Goal: Task Accomplishment & Management: Complete application form

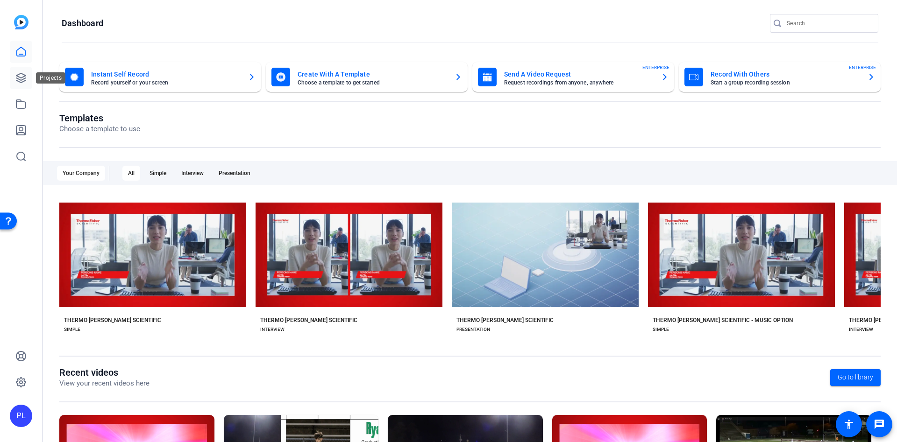
click at [19, 82] on icon at bounding box center [20, 77] width 9 height 9
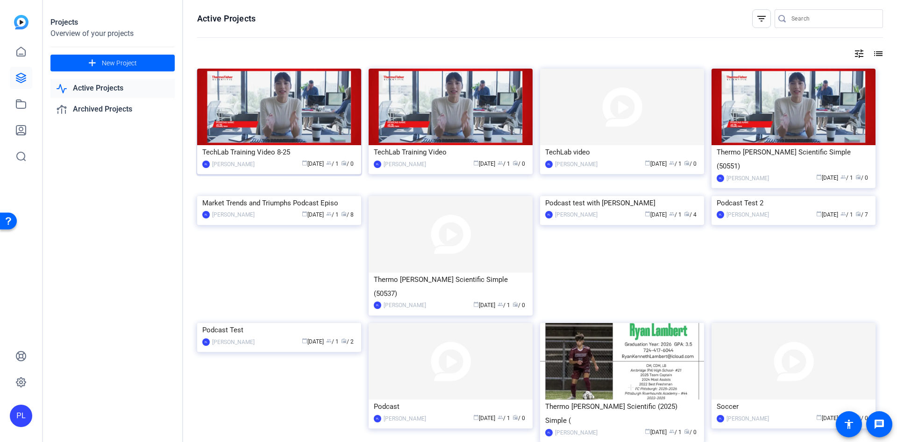
click at [282, 108] on img at bounding box center [279, 107] width 164 height 77
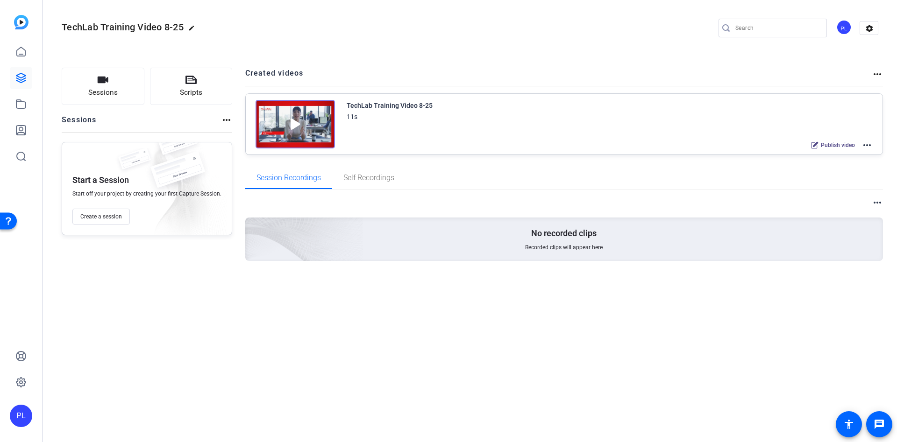
click at [870, 148] on mat-icon "more_horiz" at bounding box center [866, 145] width 11 height 11
click at [824, 155] on span "Edit in Creator" at bounding box center [832, 156] width 65 height 11
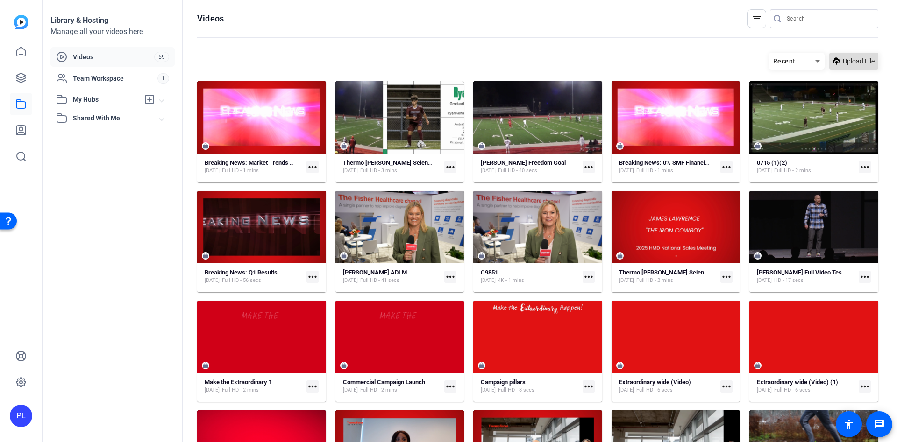
click at [846, 55] on span at bounding box center [853, 61] width 49 height 22
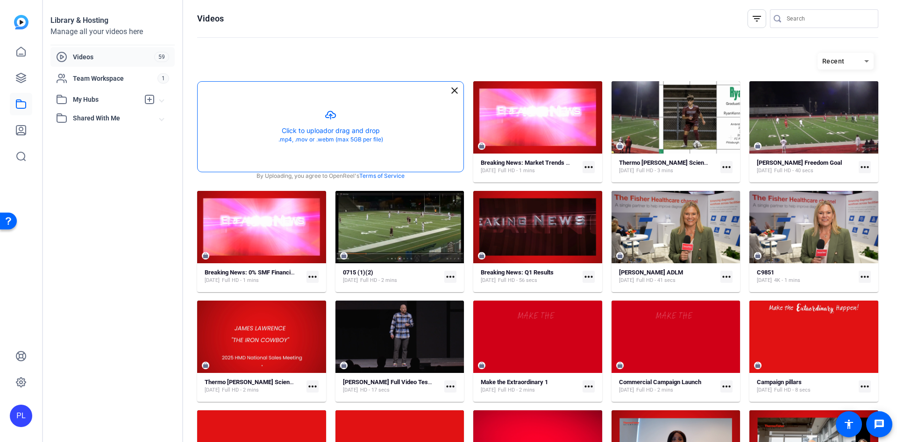
click at [337, 117] on button "button" at bounding box center [331, 127] width 266 height 90
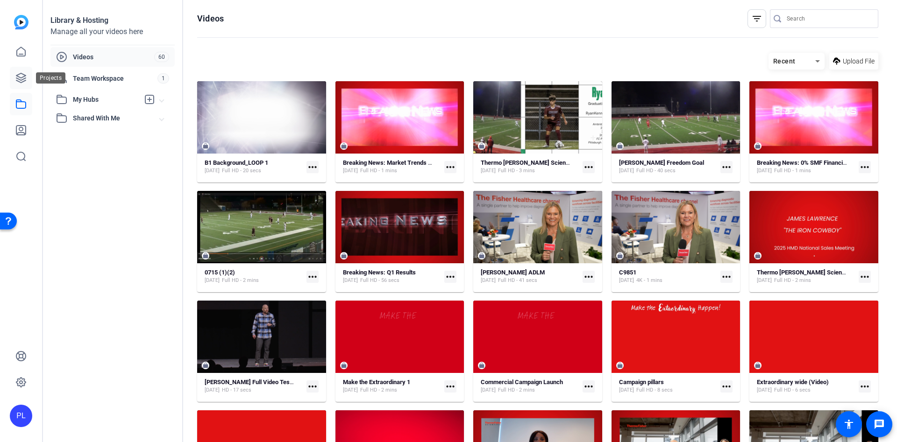
click at [14, 77] on link at bounding box center [21, 78] width 22 height 22
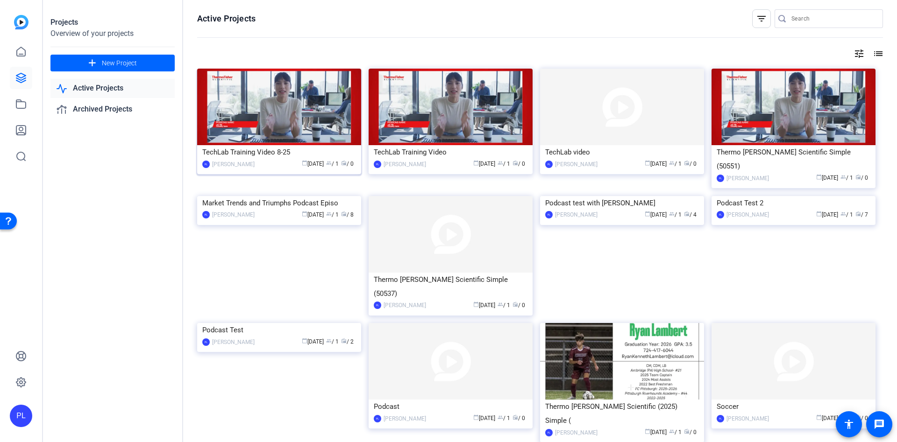
click at [279, 153] on div "TechLab Training Video 8-25" at bounding box center [279, 152] width 154 height 14
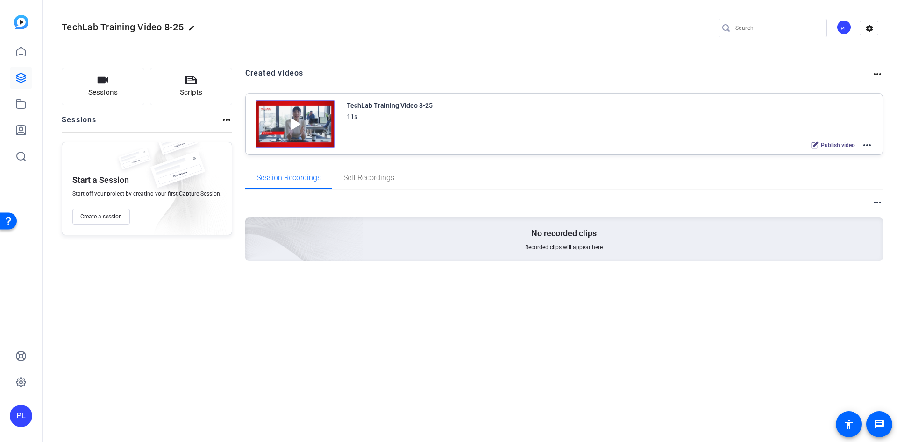
click at [866, 143] on mat-icon "more_horiz" at bounding box center [866, 145] width 11 height 11
click at [819, 160] on span "Edit in Creator" at bounding box center [832, 156] width 65 height 11
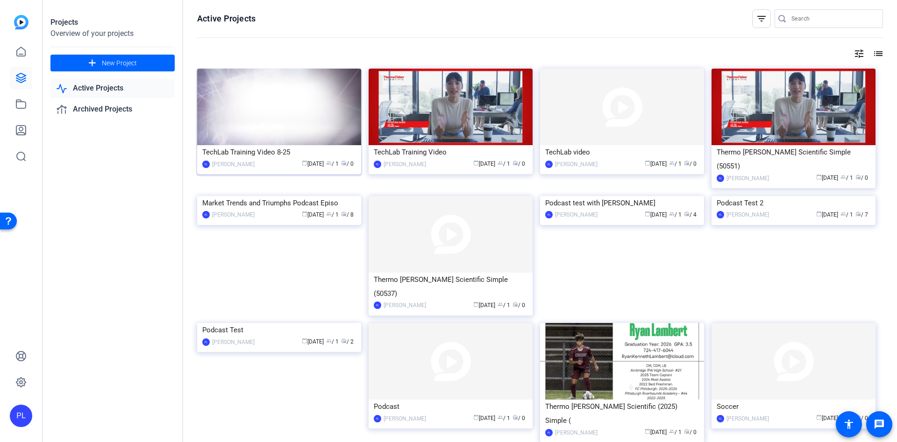
click at [302, 115] on img at bounding box center [279, 107] width 164 height 77
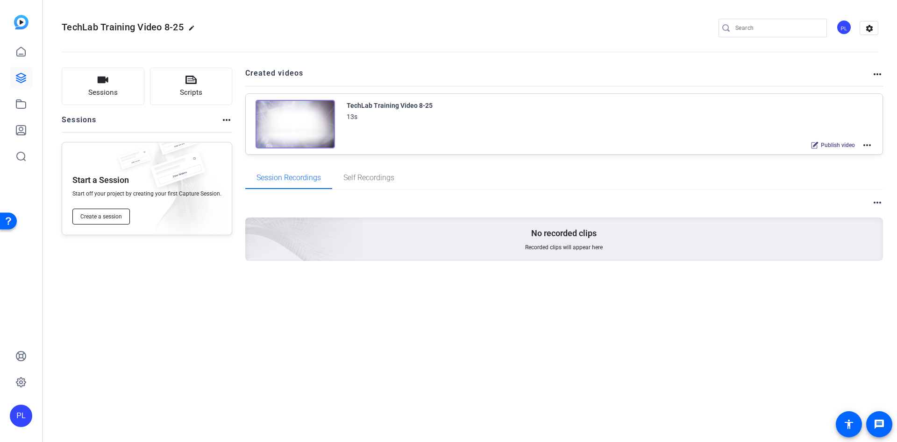
click at [93, 218] on span "Create a session" at bounding box center [101, 216] width 42 height 7
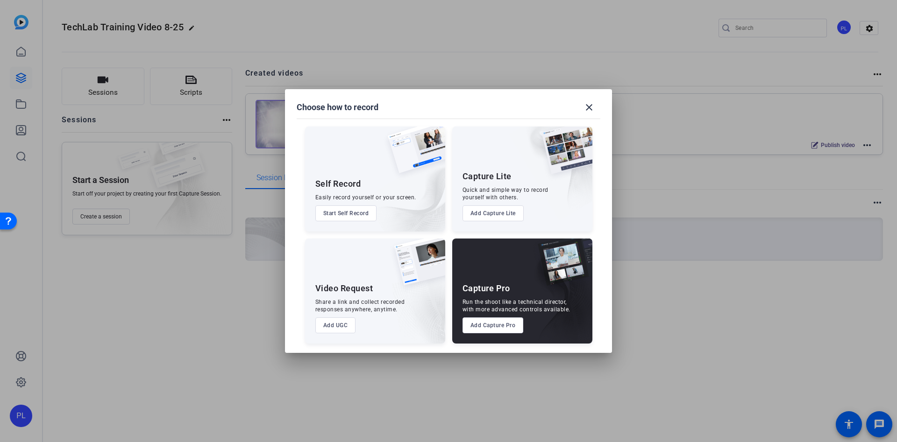
click at [503, 322] on button "Add Capture Pro" at bounding box center [492, 326] width 61 height 16
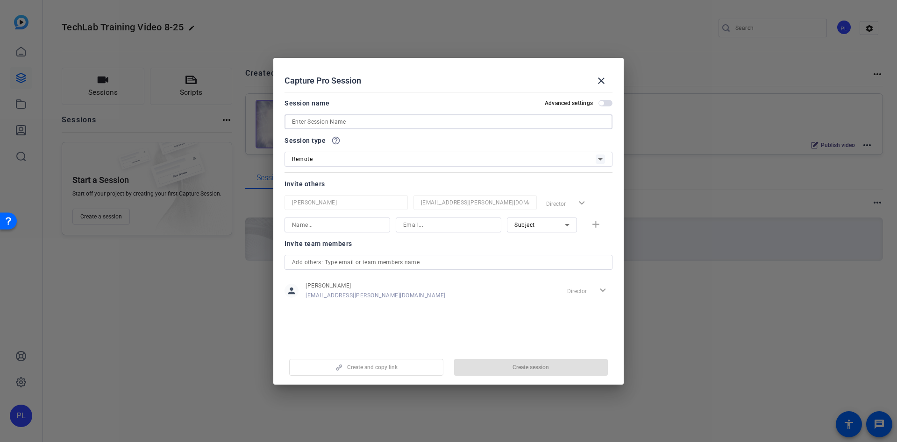
click at [355, 121] on input at bounding box center [448, 121] width 313 height 11
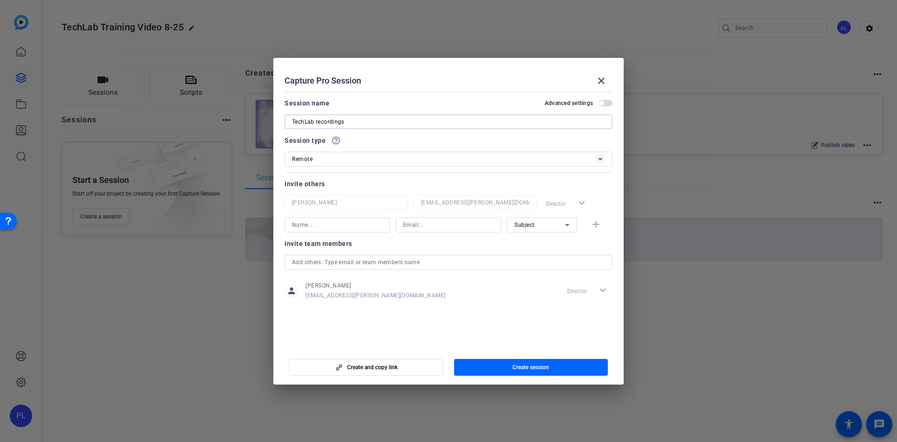
type input "TechLab recordings"
click at [514, 147] on div "Session type help_outline Remote" at bounding box center [448, 151] width 328 height 32
click at [397, 135] on div at bounding box center [448, 134] width 328 height 10
click at [347, 118] on input "TechLab recordings" at bounding box center [448, 121] width 313 height 11
click at [327, 222] on input at bounding box center [337, 225] width 91 height 11
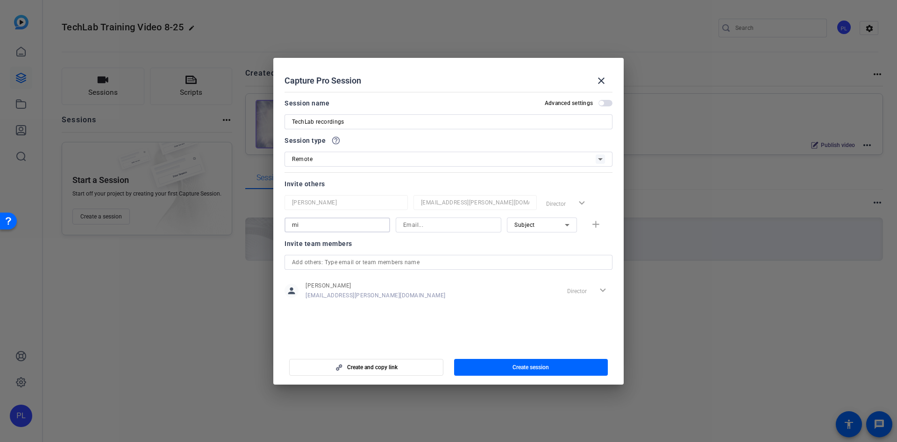
type input "m"
type input "[PERSON_NAME]"
click at [430, 228] on input at bounding box center [448, 225] width 91 height 11
type input "mindy.yin@thermofisher.com"
click at [604, 222] on span "button" at bounding box center [598, 225] width 30 height 22
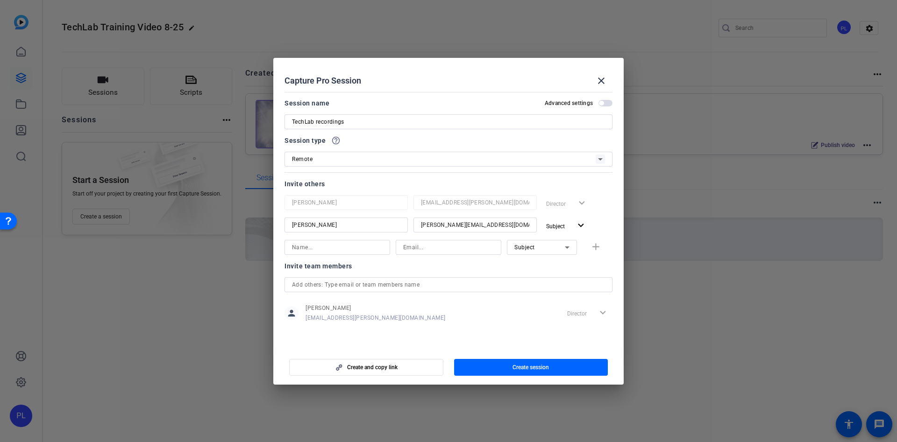
click at [340, 251] on input at bounding box center [337, 247] width 91 height 11
type input "Ryan"
type input "Ryan.nauman@thermofisher.com"
click at [445, 267] on div "Invite team members" at bounding box center [448, 266] width 328 height 11
click at [510, 310] on div "person Pattijo Lambert pattijo.lambert@thermofisher.com Director expand_more" at bounding box center [448, 313] width 328 height 23
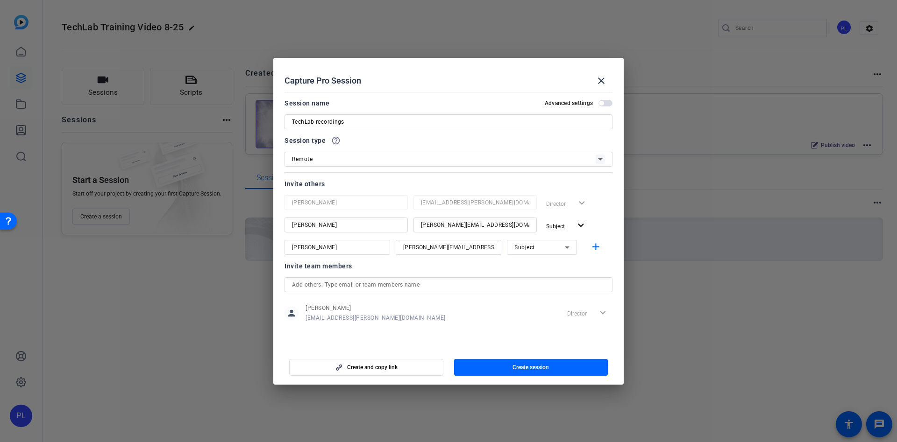
click at [486, 325] on div "Invite team members person Pattijo Lambert pattijo.lambert@thermofisher.com Dir…" at bounding box center [448, 298] width 328 height 74
click at [363, 371] on span "button" at bounding box center [366, 367] width 153 height 22
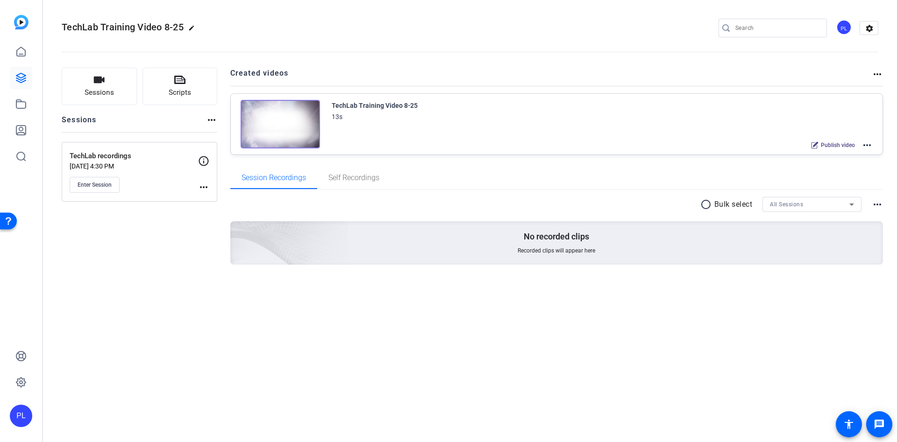
click at [109, 158] on p "TechLab recordings" at bounding box center [134, 156] width 128 height 11
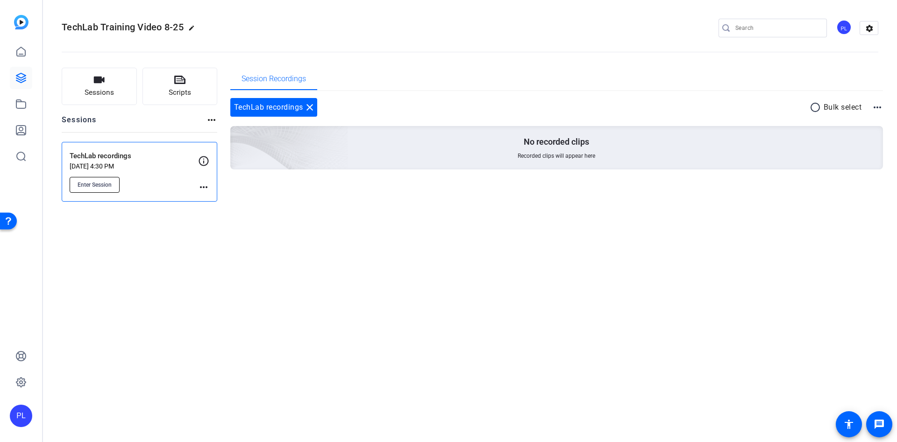
click at [104, 187] on span "Enter Session" at bounding box center [95, 184] width 34 height 7
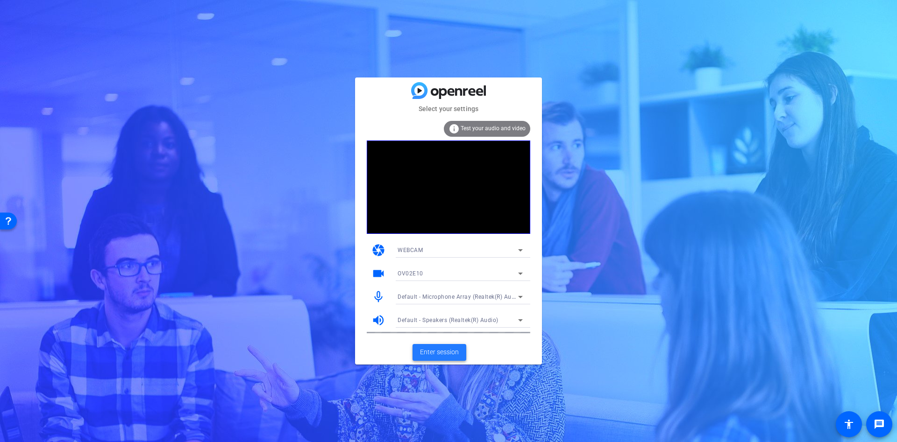
click at [434, 358] on span at bounding box center [439, 352] width 54 height 22
click at [425, 343] on span at bounding box center [439, 352] width 54 height 22
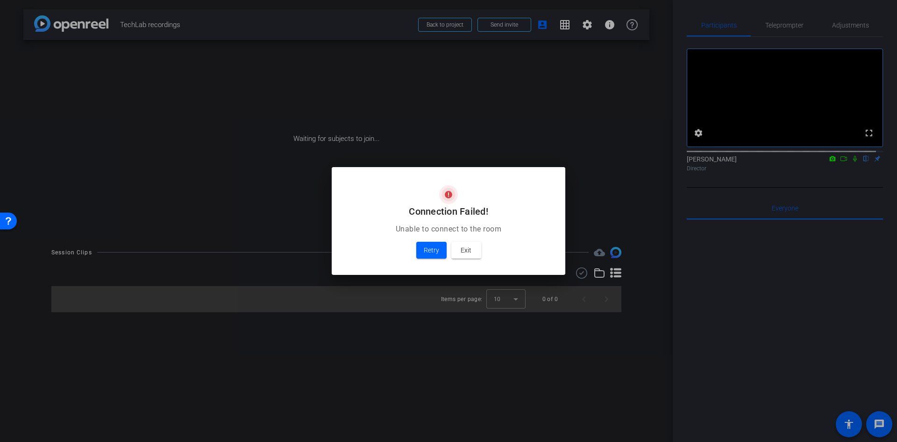
click at [503, 26] on div at bounding box center [448, 221] width 897 height 442
click at [445, 248] on span at bounding box center [431, 250] width 30 height 22
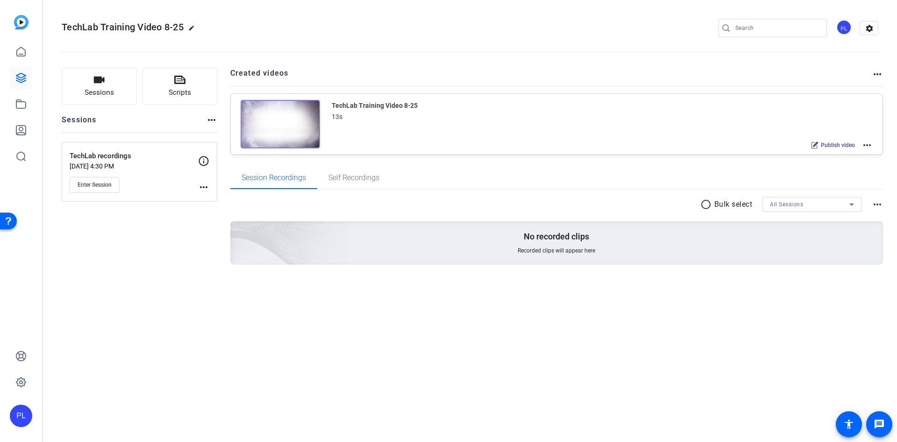
click at [204, 192] on mat-icon "more_horiz" at bounding box center [203, 187] width 11 height 11
click at [215, 198] on span "Edit Session" at bounding box center [227, 200] width 43 height 11
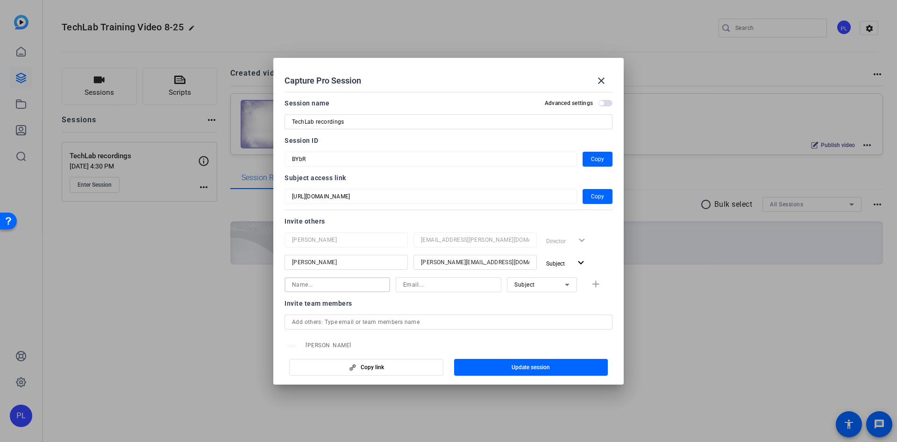
click at [313, 283] on input at bounding box center [337, 284] width 91 height 11
type input "Ryan"
type input "Ryan.nauman@thermofisher.com"
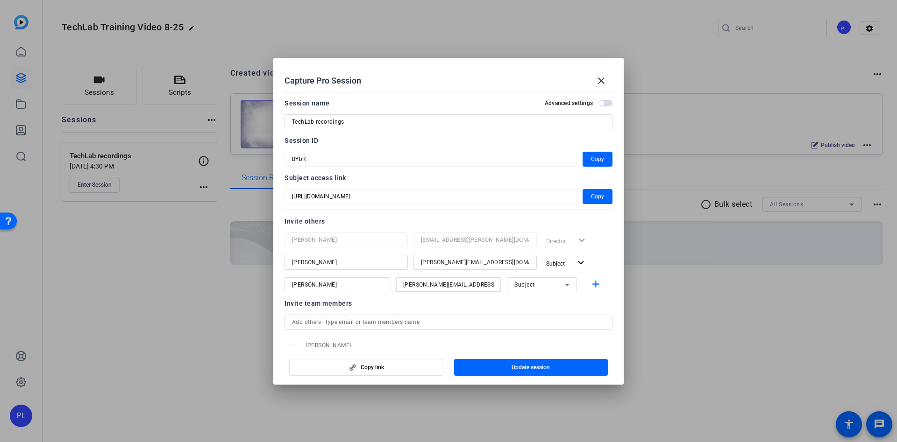
click at [474, 307] on div "Invite team members" at bounding box center [448, 303] width 328 height 11
click at [590, 290] on mat-icon "add" at bounding box center [596, 285] width 12 height 12
click at [603, 326] on div "Invite team members" at bounding box center [448, 325] width 328 height 11
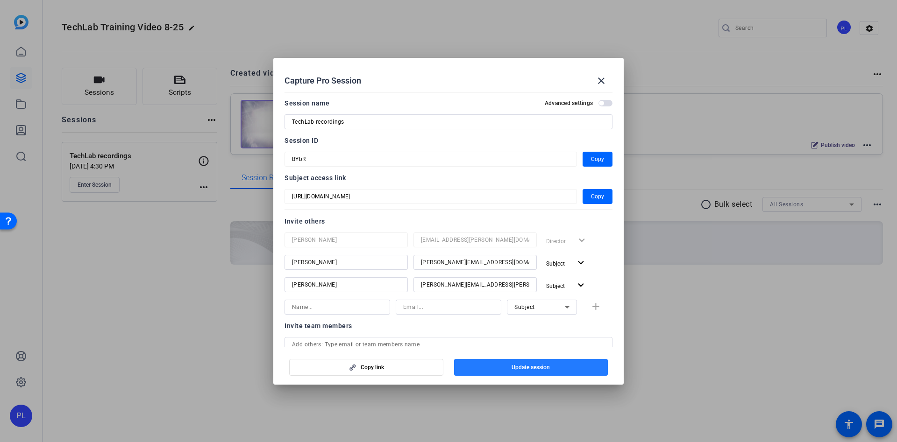
click at [542, 371] on span "button" at bounding box center [531, 367] width 154 height 22
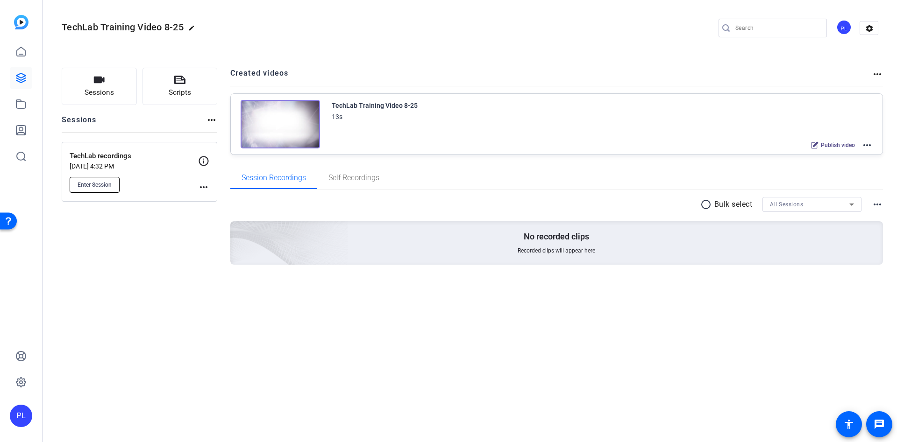
click at [105, 184] on span "Enter Session" at bounding box center [95, 184] width 34 height 7
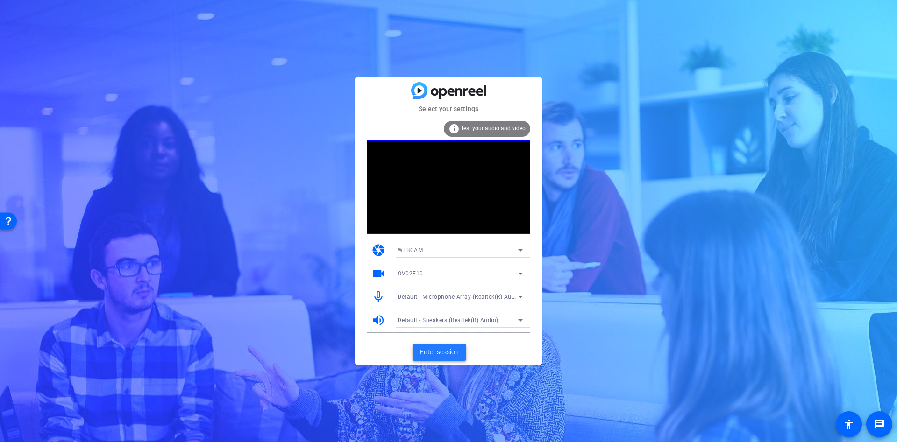
click at [423, 344] on span at bounding box center [439, 352] width 54 height 22
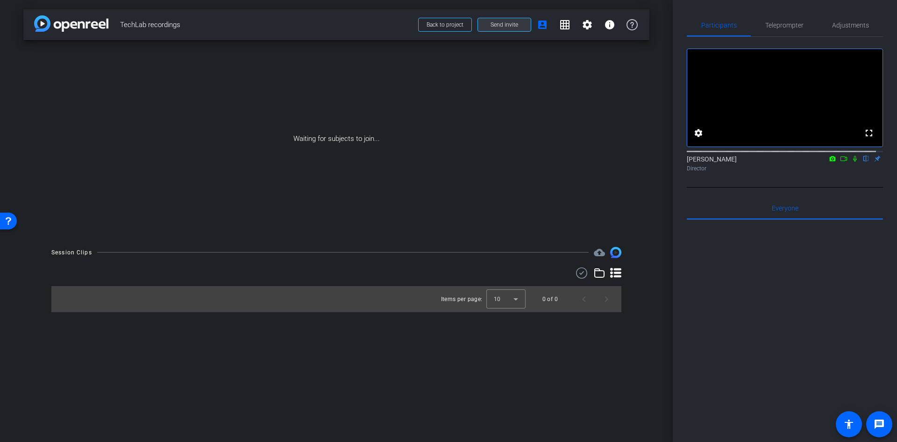
click at [499, 28] on span at bounding box center [504, 25] width 53 height 22
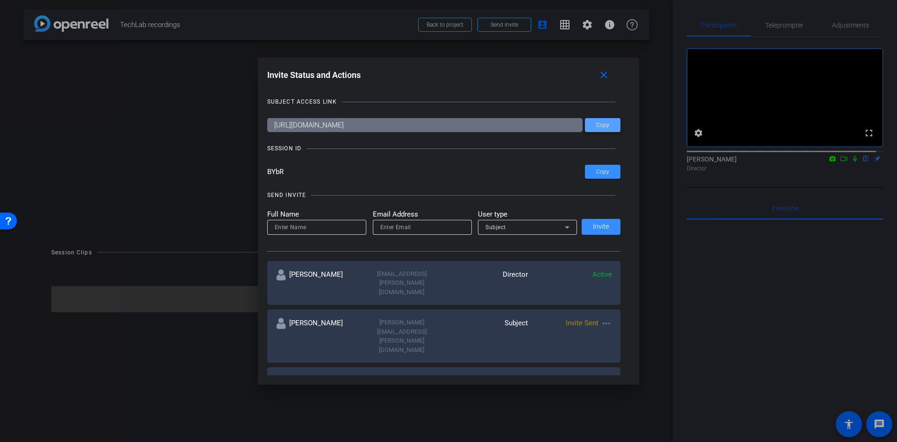
click at [604, 121] on span at bounding box center [603, 125] width 36 height 22
